Goal: Information Seeking & Learning: Check status

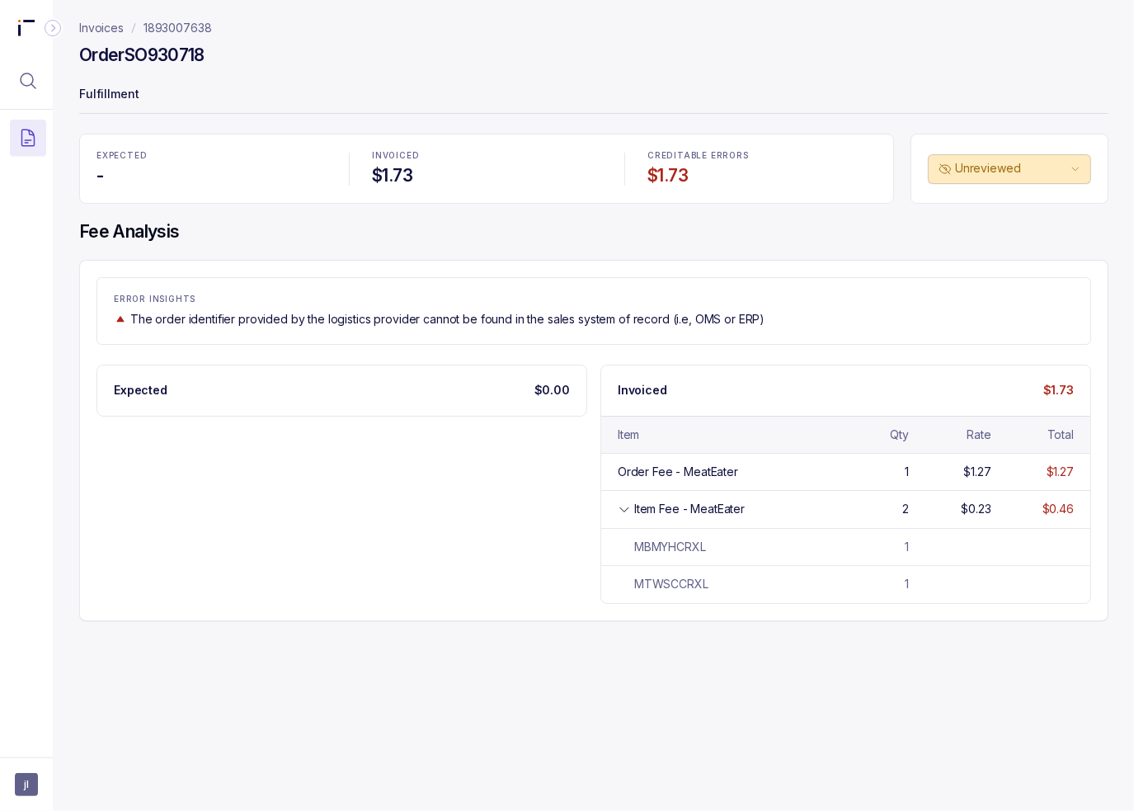
click at [359, 257] on div "EXPECTED - INVOICED $1.73 CREDITABLE ERRORS $1.73 Unreviewed Fee Analysis ERROR…" at bounding box center [593, 377] width 1029 height 487
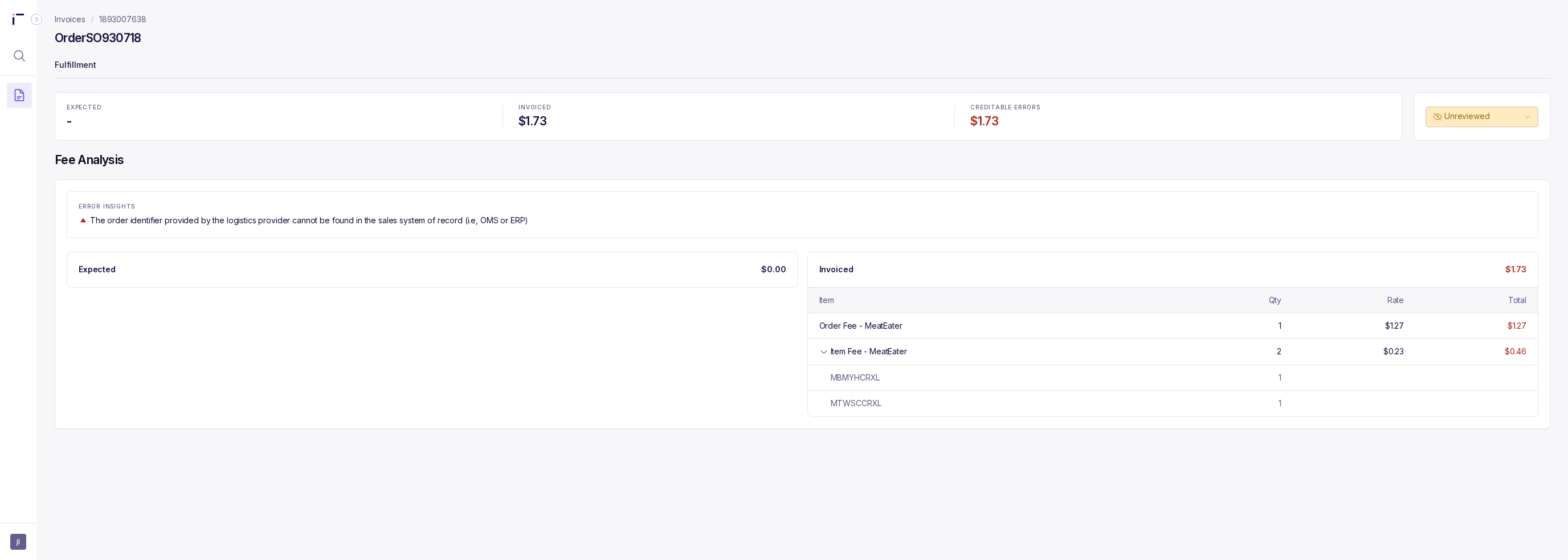
click at [602, 322] on div "Expected $0.00 Invoiced $1.73 Item Qty Rate Total Order Fee - MeatEater 1 $1.27…" at bounding box center [802, 334] width 1472 height 165
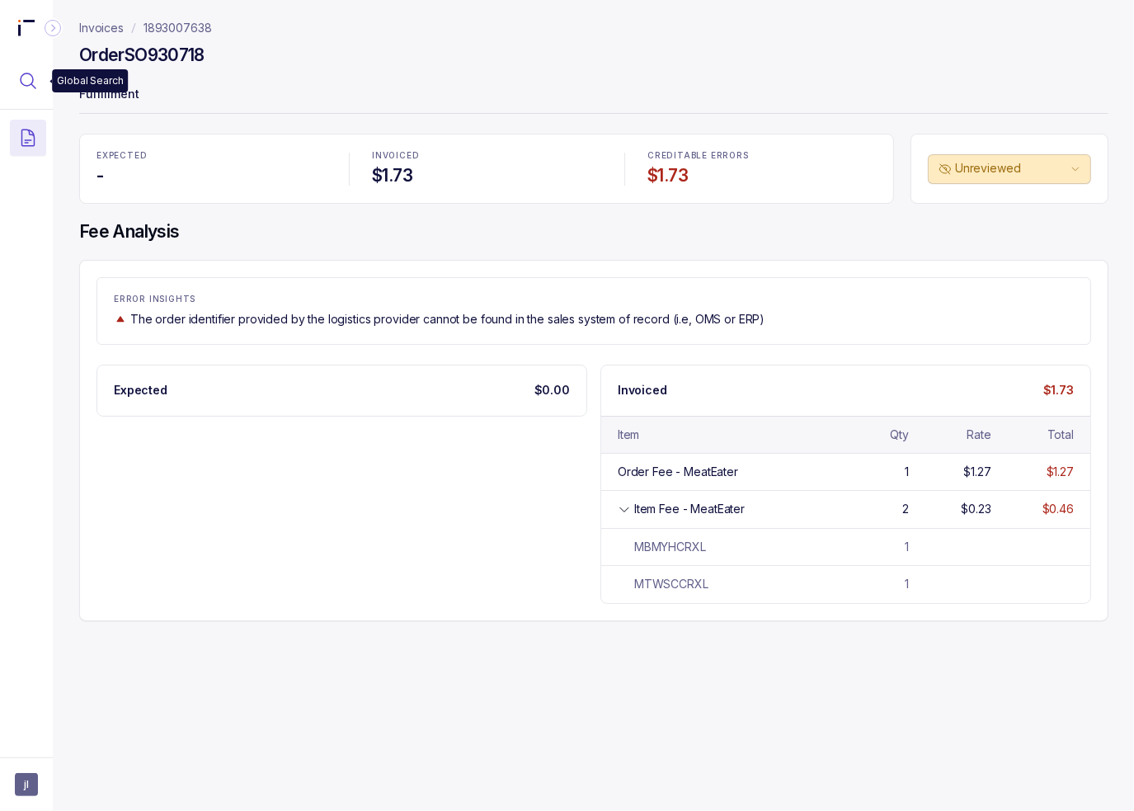
click at [38, 77] on button "Menu Icon Button MagnifyingGlassIcon" at bounding box center [28, 81] width 36 height 36
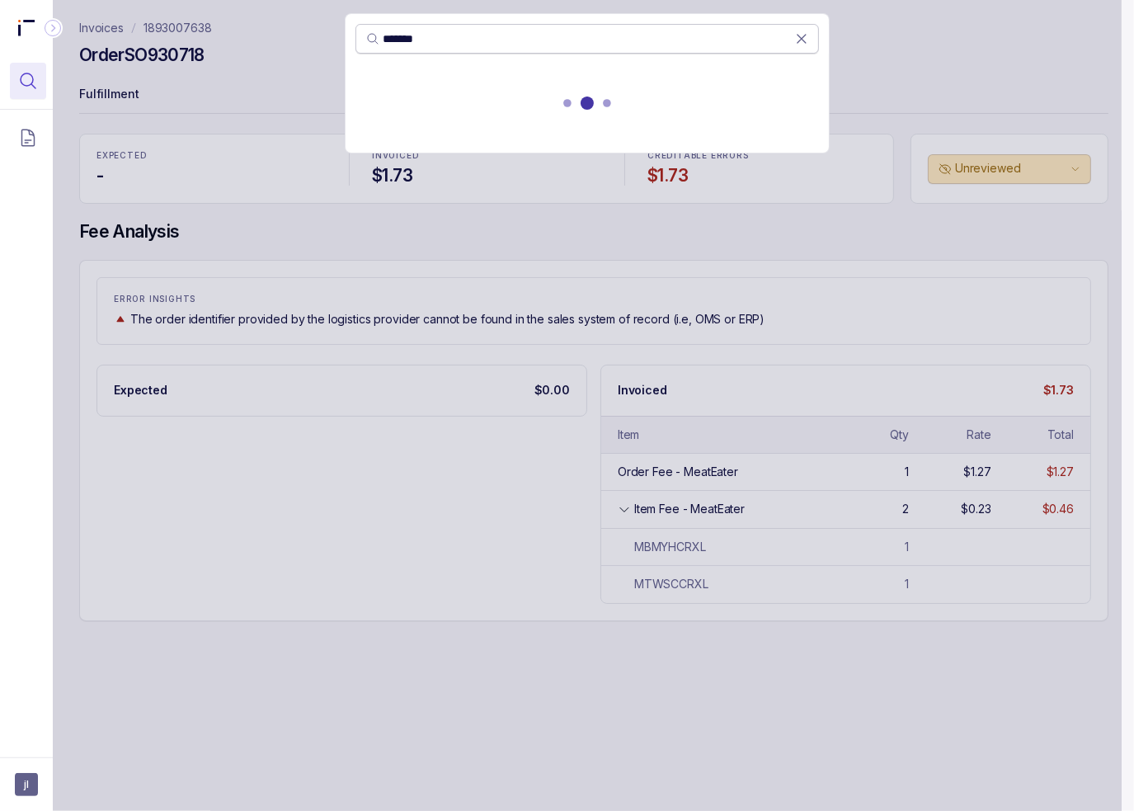
click at [477, 43] on input "******" at bounding box center [589, 39] width 412 height 16
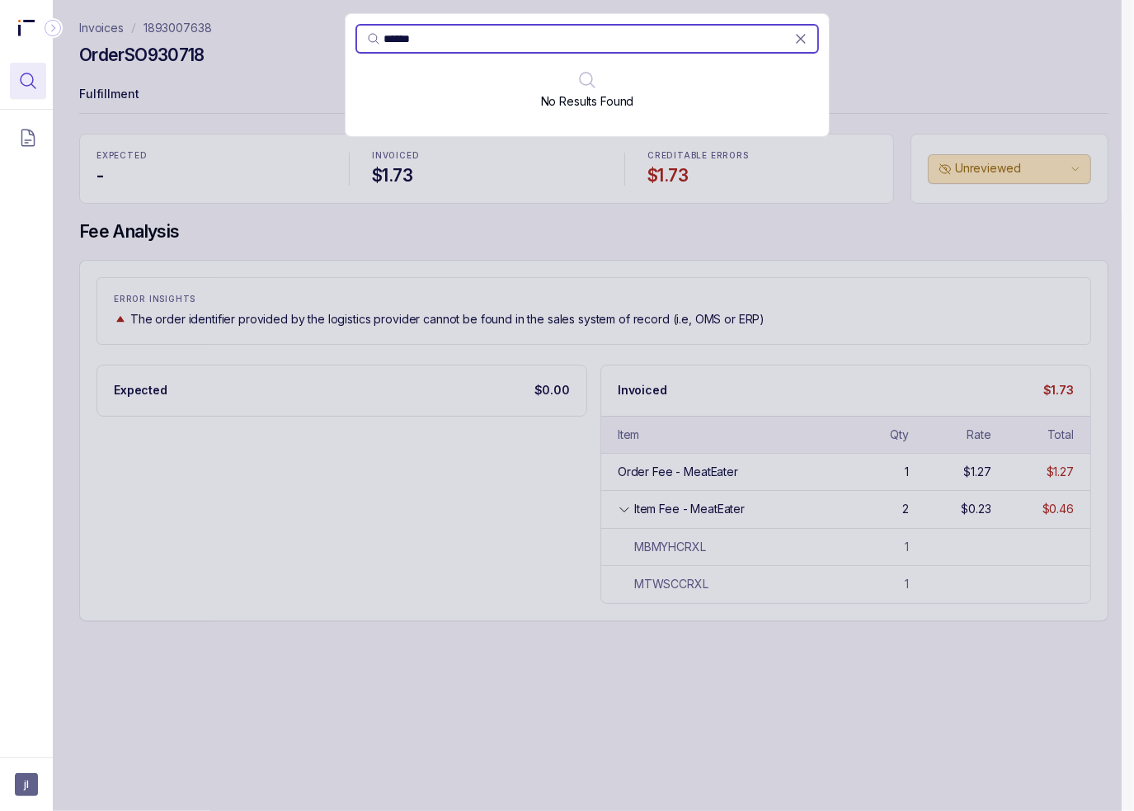
click at [444, 88] on div "No Results Found" at bounding box center [586, 98] width 483 height 56
click at [458, 43] on input "******" at bounding box center [589, 39] width 412 height 16
click at [383, 35] on input "******" at bounding box center [589, 39] width 412 height 16
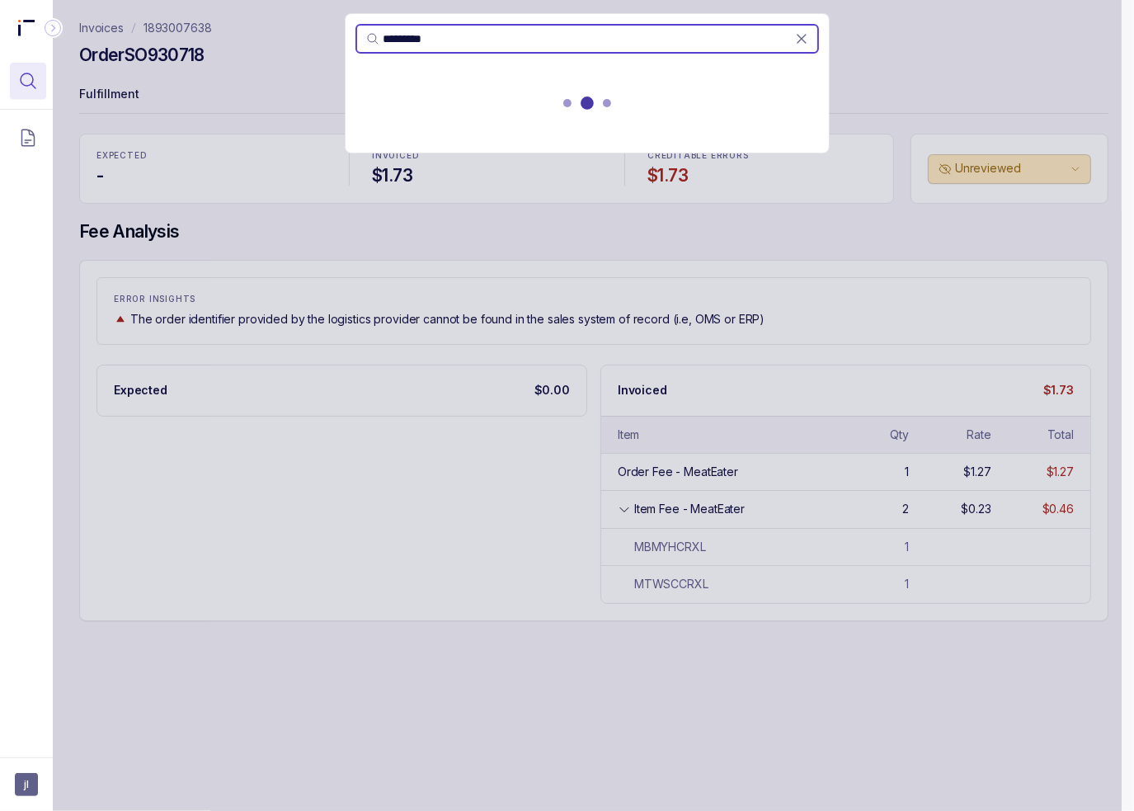
type input "*********"
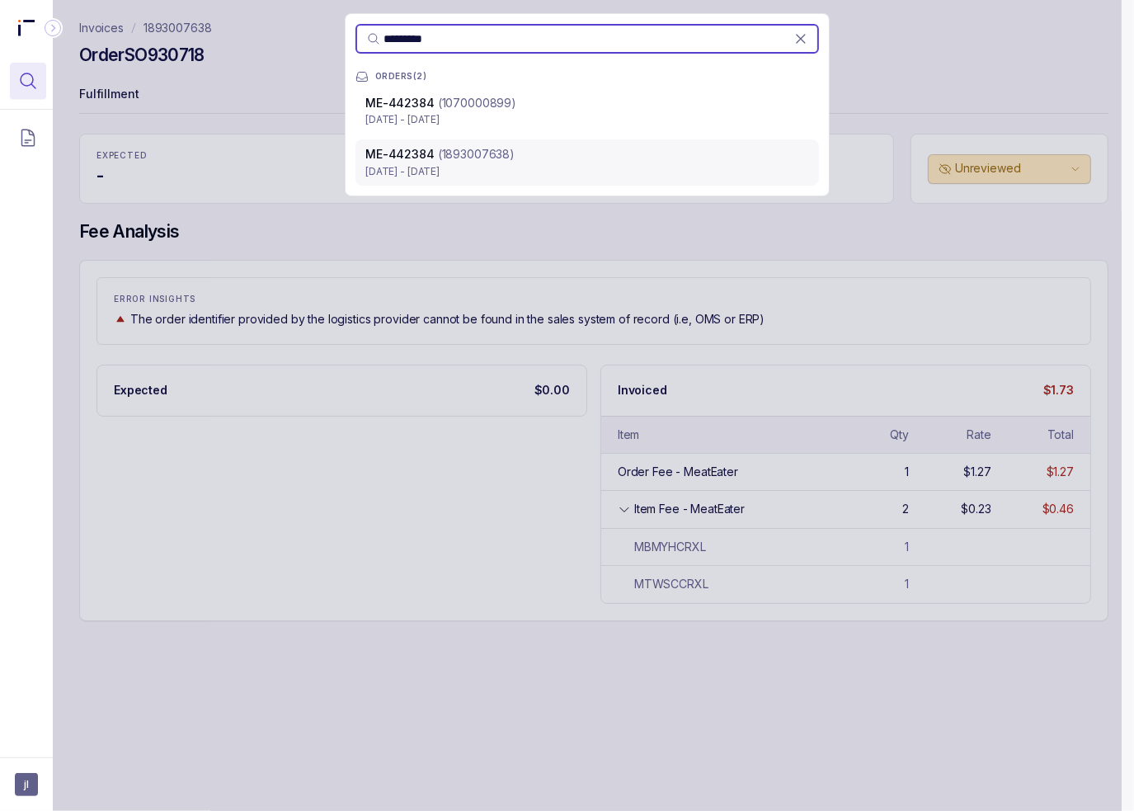
click at [549, 154] on div "ME-442384 (1893007638)" at bounding box center [587, 154] width 444 height 16
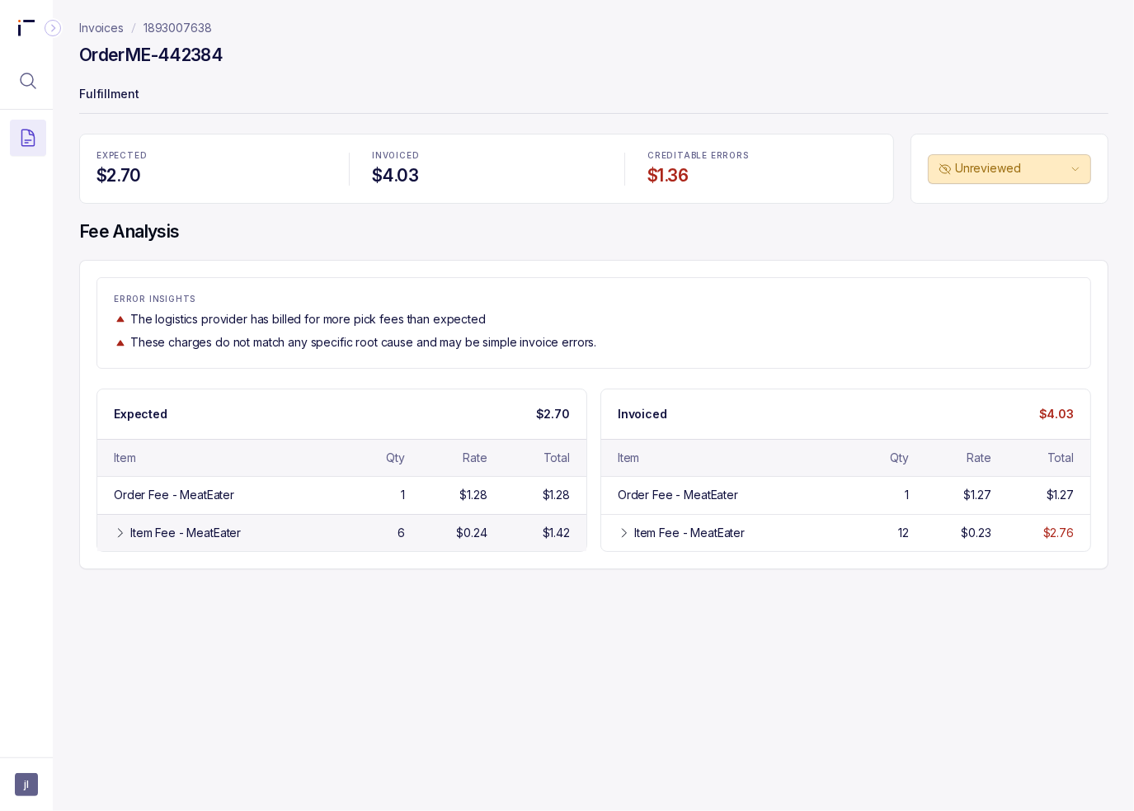
click at [320, 575] on div "Invoices 1893007638 Order ME-442384 Fulfillment EXPECTED $2.70 INVOICED $4.03 C…" at bounding box center [587, 405] width 1069 height 811
drag, startPoint x: 572, startPoint y: 283, endPoint x: 607, endPoint y: 276, distance: 35.3
click at [572, 283] on div "ERROR INSIGHTS The logistics provider has billed for more pick fees than expect…" at bounding box center [593, 322] width 994 height 91
click at [742, 531] on div "Item Fee - MeatEater" at bounding box center [689, 532] width 110 height 16
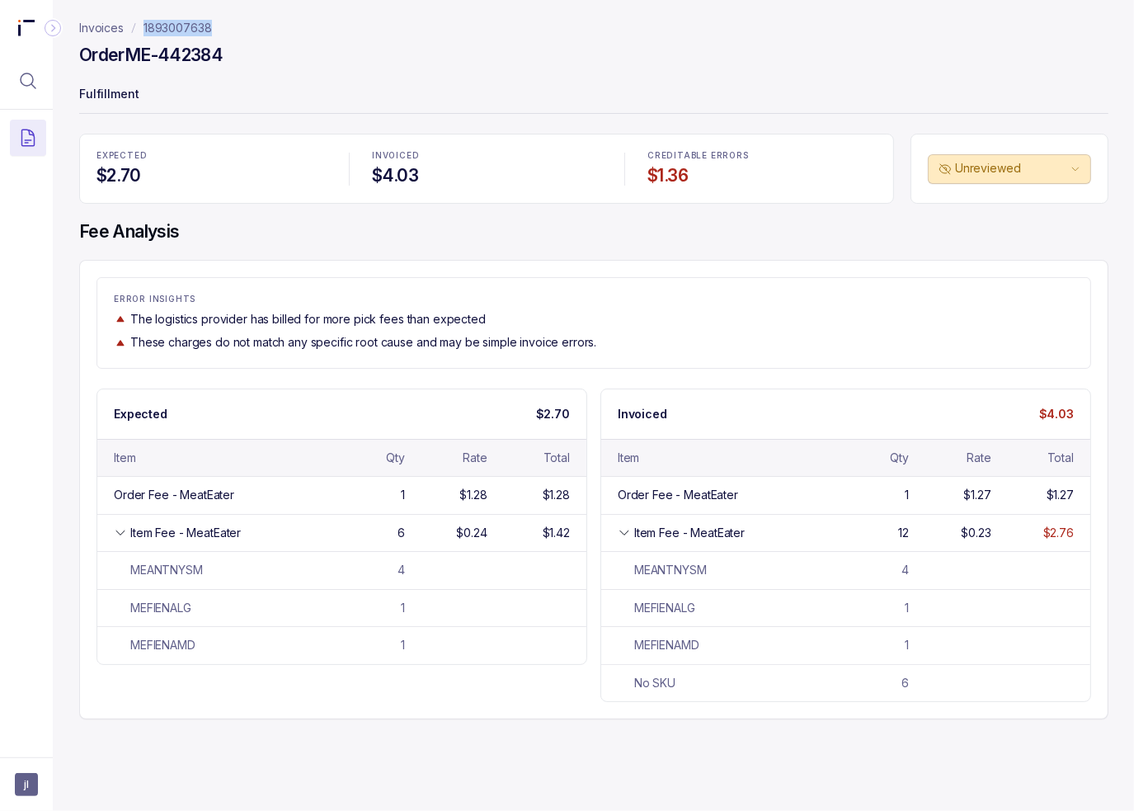
drag, startPoint x: 242, startPoint y: 29, endPoint x: 142, endPoint y: 31, distance: 100.6
click at [142, 31] on nav "Invoices 1893007638" at bounding box center [593, 28] width 1029 height 16
copy p "1893007638"
click at [33, 76] on icon "Menu Icon Button MagnifyingGlassIcon" at bounding box center [28, 81] width 20 height 20
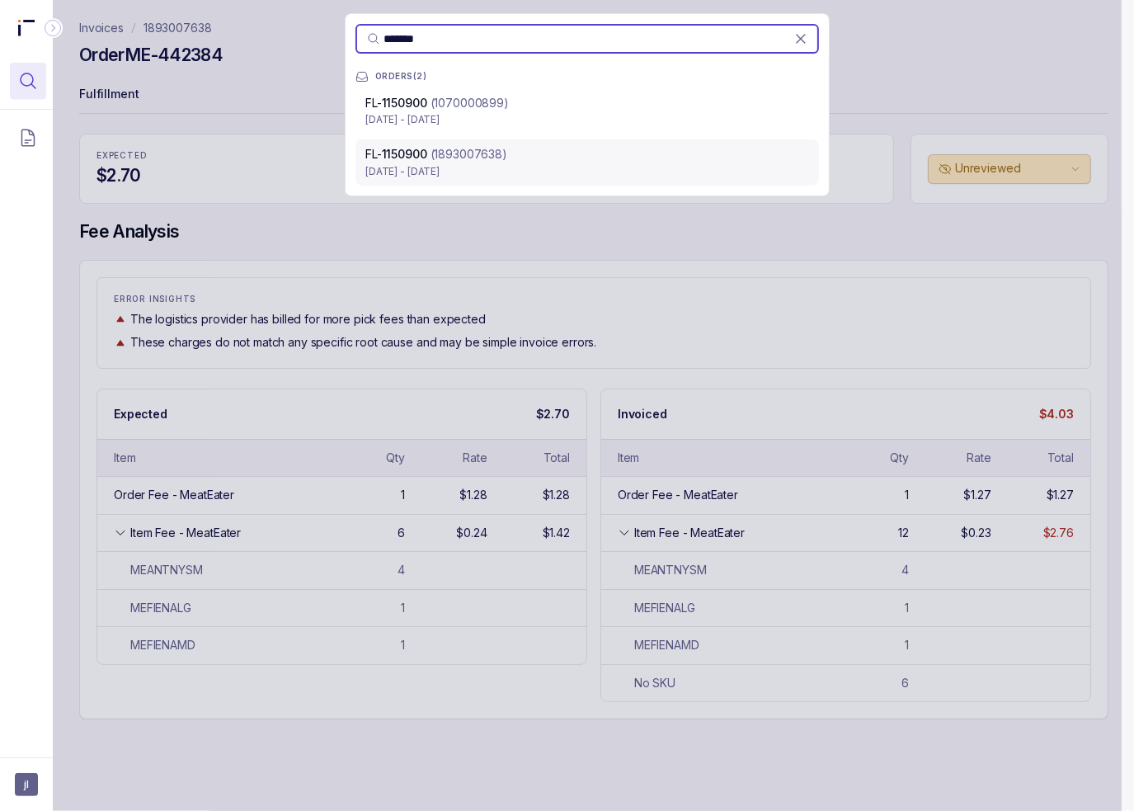
type input "*******"
click at [471, 149] on p "(1893007638)" at bounding box center [468, 154] width 77 height 16
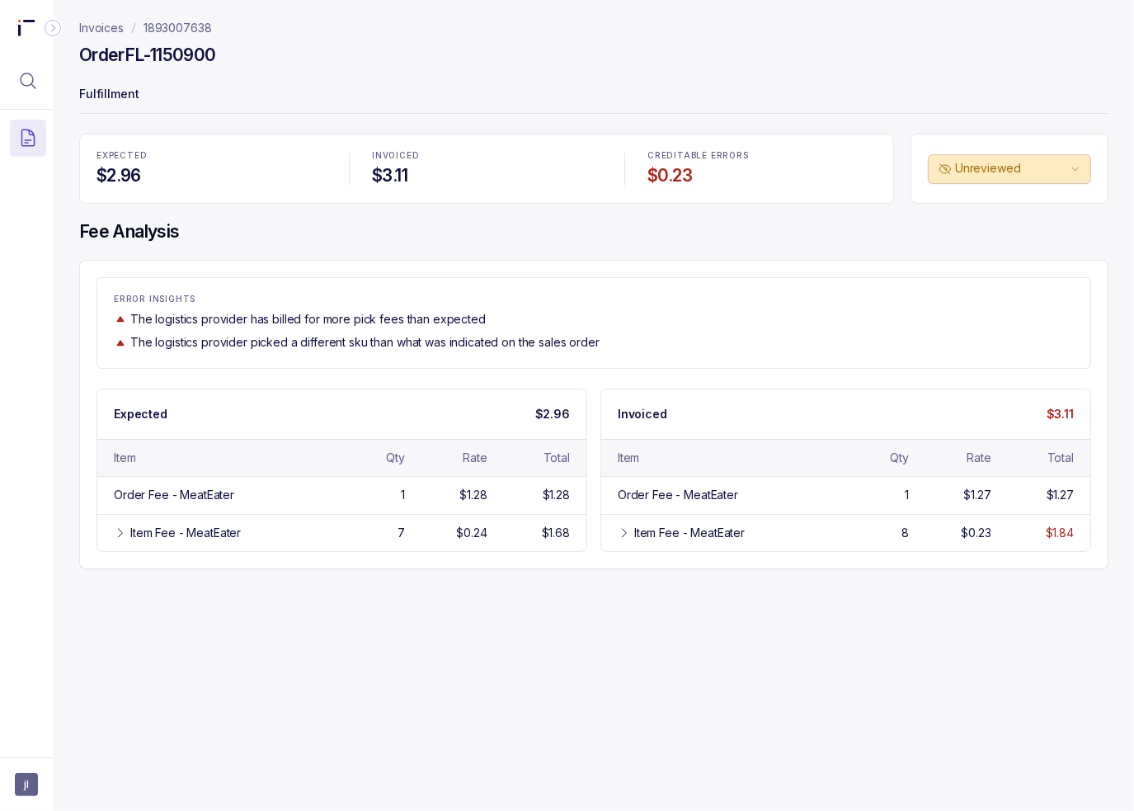
click at [157, 329] on div "ERROR INSIGHTS The logistics provider has billed for more pick fees than expect…" at bounding box center [593, 322] width 993 height 56
drag, startPoint x: 791, startPoint y: 250, endPoint x: 792, endPoint y: 266, distance: 16.6
click at [791, 250] on div "EXPECTED $2.96 INVOICED $3.11 CREDITABLE ERRORS $0.23 Unreviewed Fee Analysis E…" at bounding box center [593, 351] width 1029 height 435
drag, startPoint x: 950, startPoint y: 270, endPoint x: 963, endPoint y: 165, distance: 105.5
click at [950, 270] on div "ERROR INSIGHTS The logistics provider has billed for more pick fees than expect…" at bounding box center [593, 414] width 1029 height 309
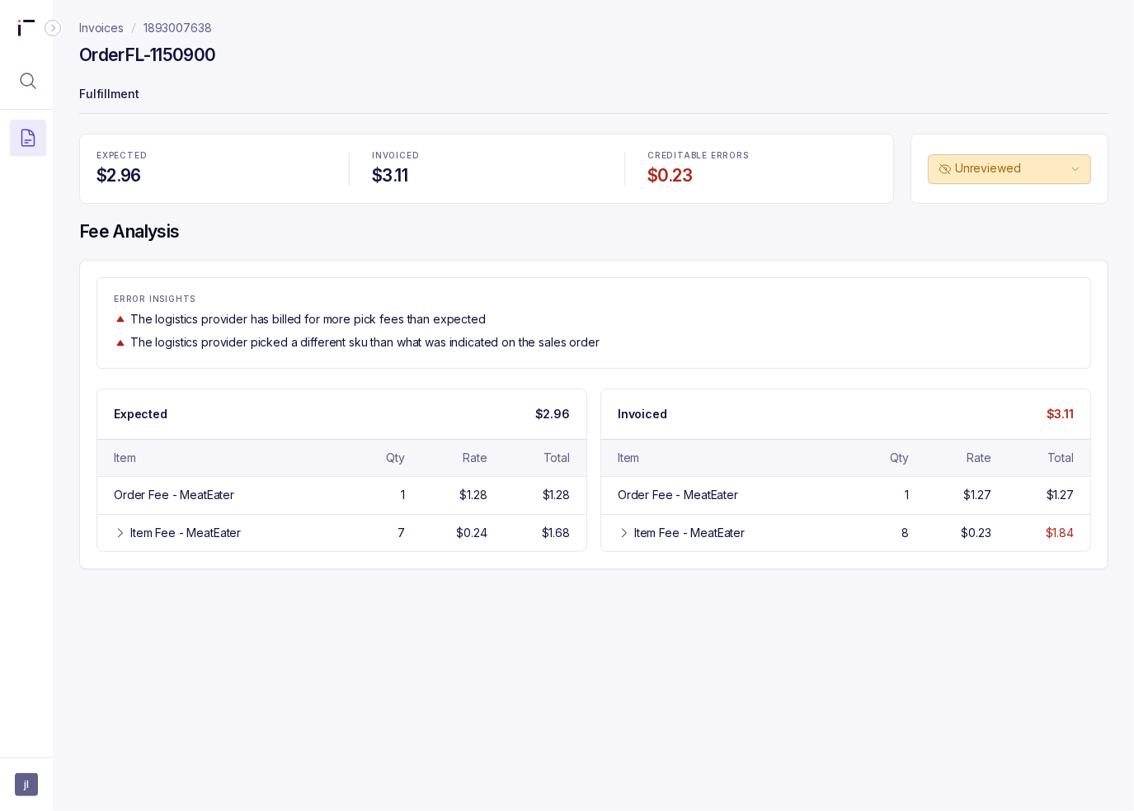
click at [846, 277] on div "ERROR INSIGHTS The logistics provider has billed for more pick fees than expect…" at bounding box center [593, 322] width 994 height 91
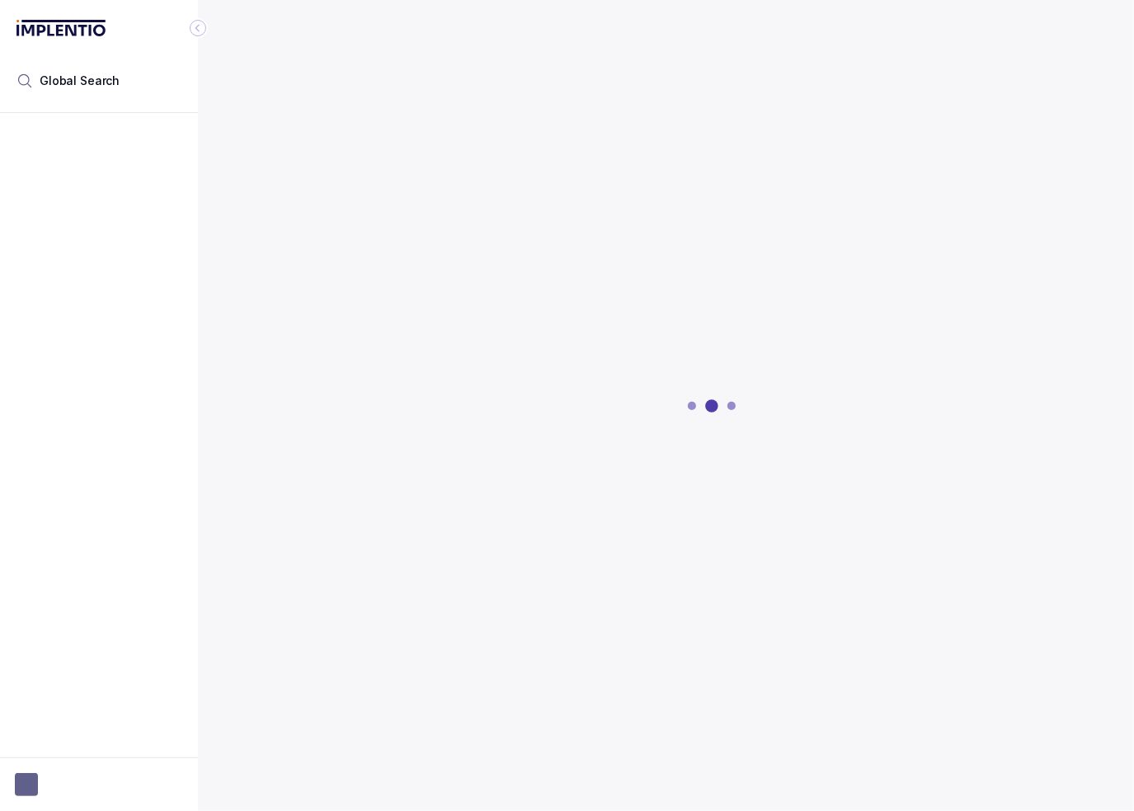
click at [126, 363] on div at bounding box center [99, 430] width 198 height 634
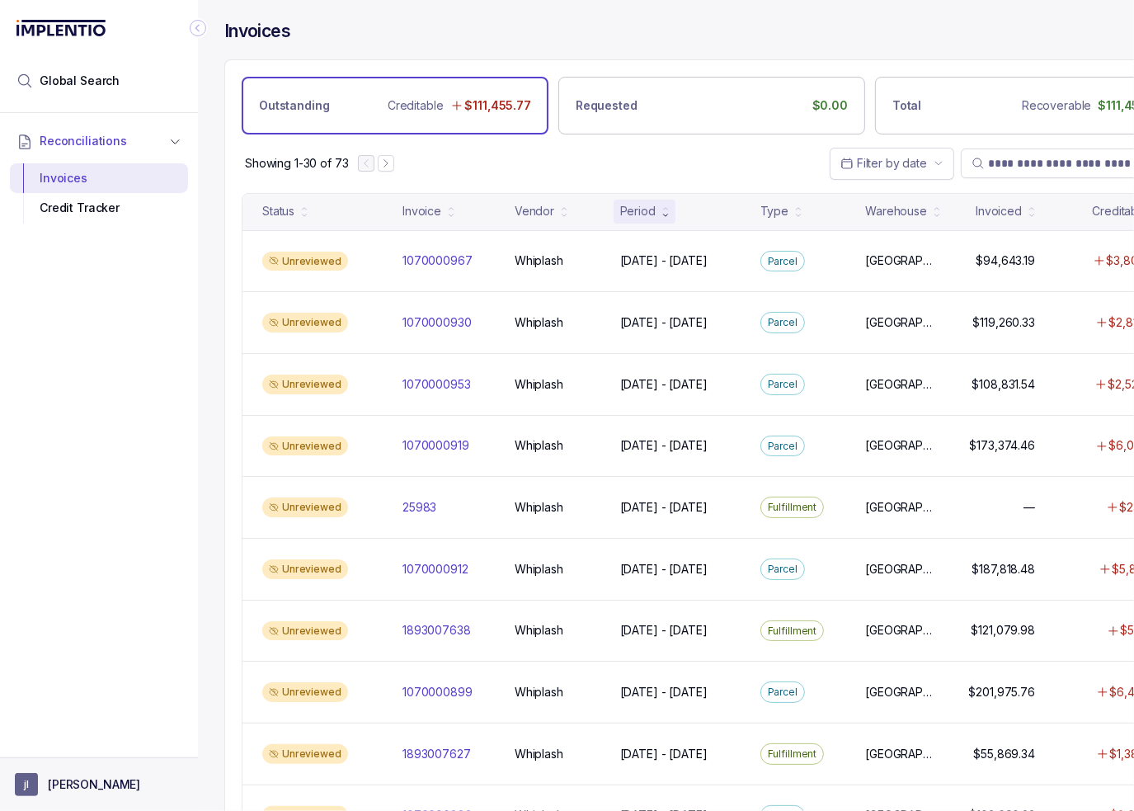
click at [78, 777] on p "justin lau" at bounding box center [94, 784] width 92 height 16
click at [82, 743] on p "Logout" at bounding box center [108, 748] width 137 height 16
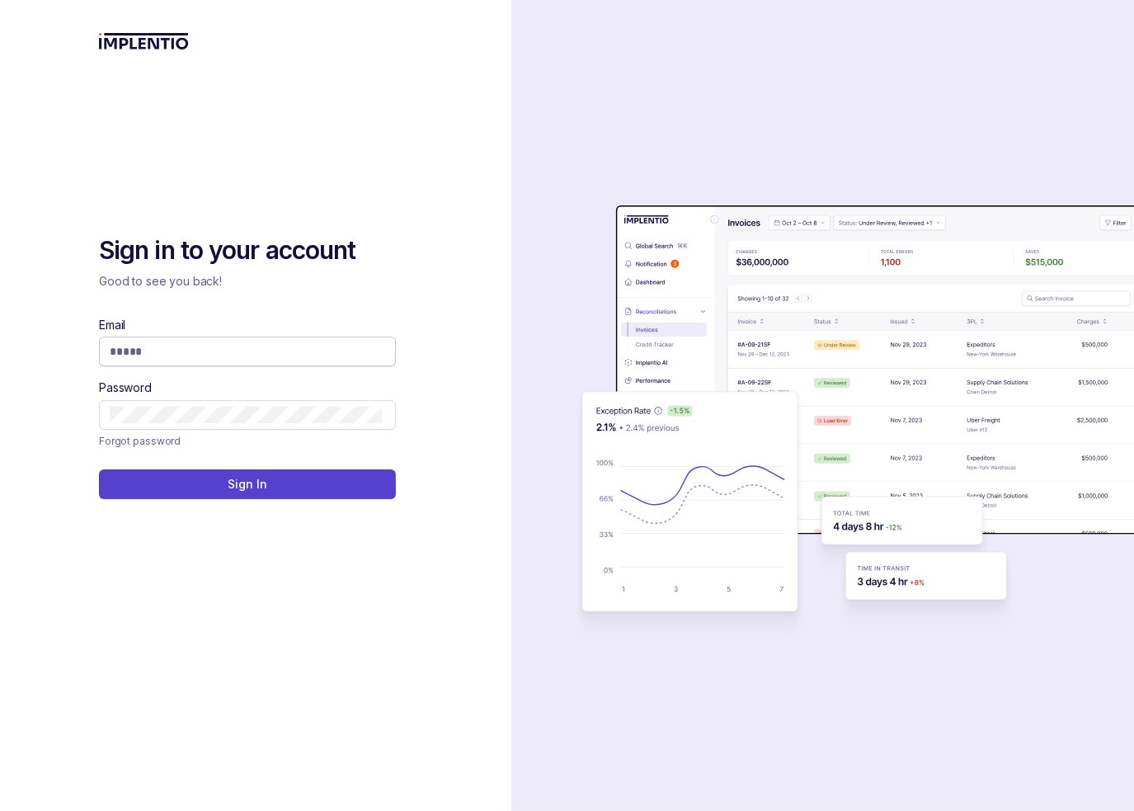
click at [134, 359] on input "Email" at bounding box center [246, 351] width 272 height 16
click at [0, 810] on com-1password-button at bounding box center [0, 811] width 0 height 0
type input "**********"
